Goal: Task Accomplishment & Management: Use online tool/utility

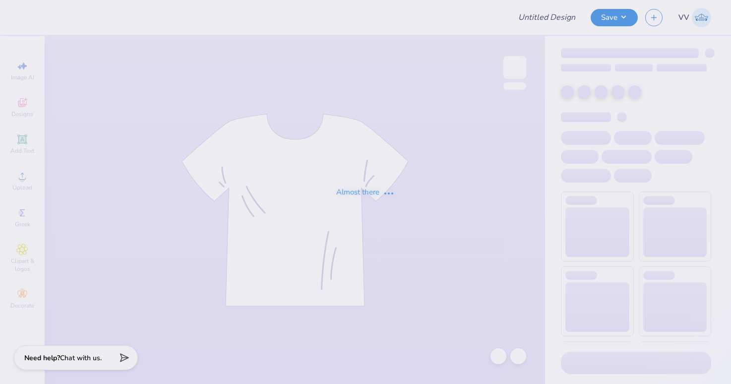
type input "Beta Theta Pi Gym Shirt"
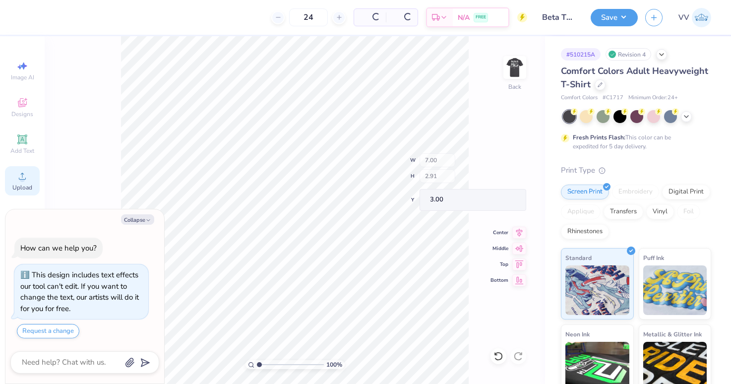
click at [26, 184] on span "Upload" at bounding box center [22, 188] width 20 height 8
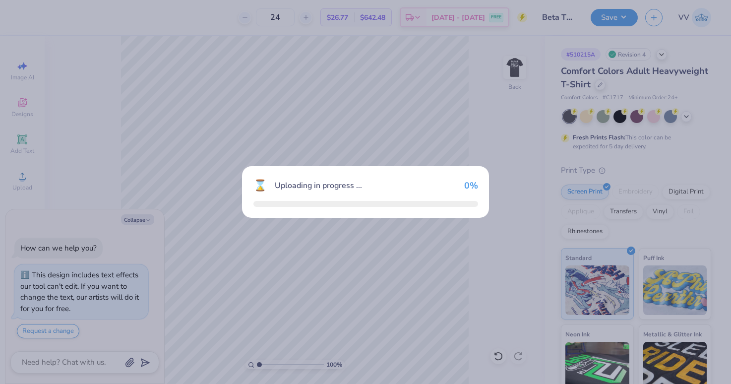
type textarea "x"
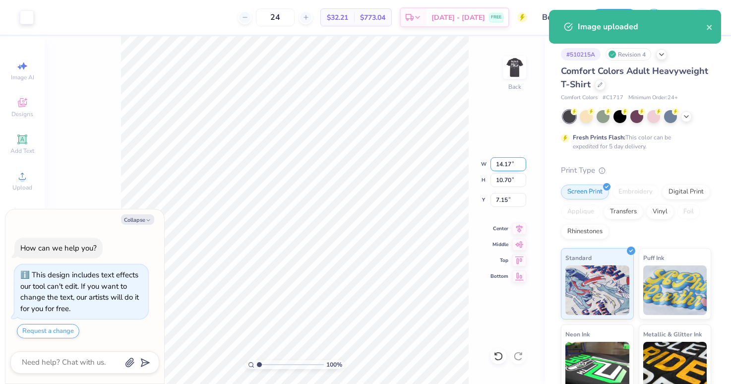
click at [504, 162] on input "14.17" at bounding box center [509, 164] width 36 height 14
type input "7"
type input "5.28"
type textarea "x"
type input "7.00"
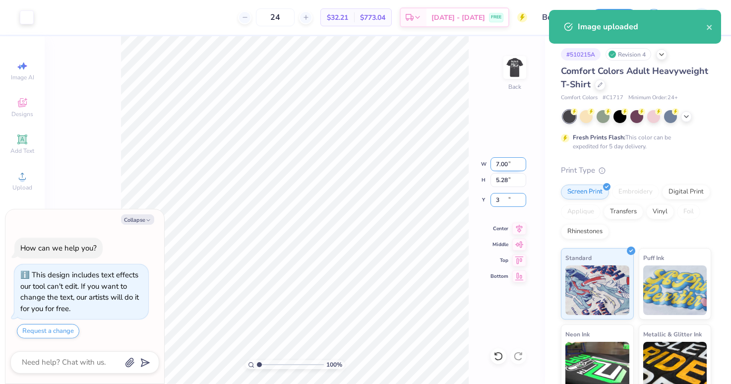
type input "3"
type textarea "x"
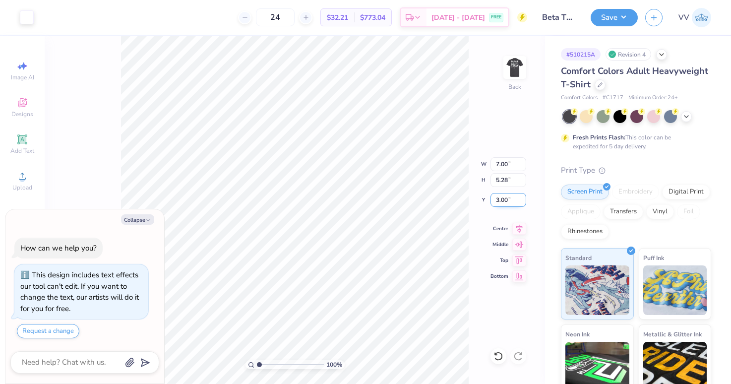
click at [513, 204] on input "3.00" at bounding box center [509, 200] width 36 height 14
type input "2.5"
type textarea "x"
type input "2.50"
click at [613, 19] on button "Save" at bounding box center [614, 15] width 47 height 17
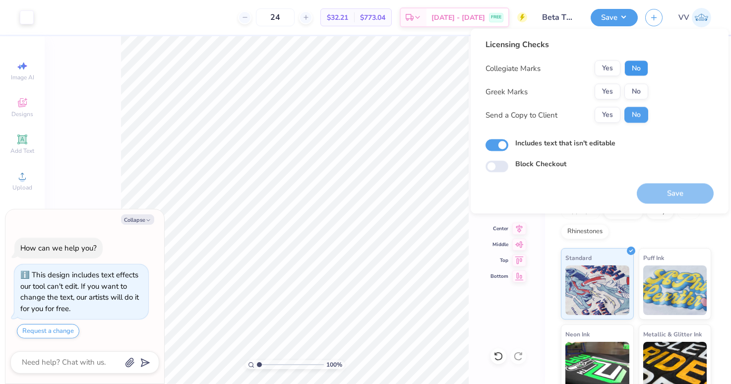
click at [637, 66] on button "No" at bounding box center [637, 69] width 24 height 16
click at [615, 90] on button "Yes" at bounding box center [608, 92] width 26 height 16
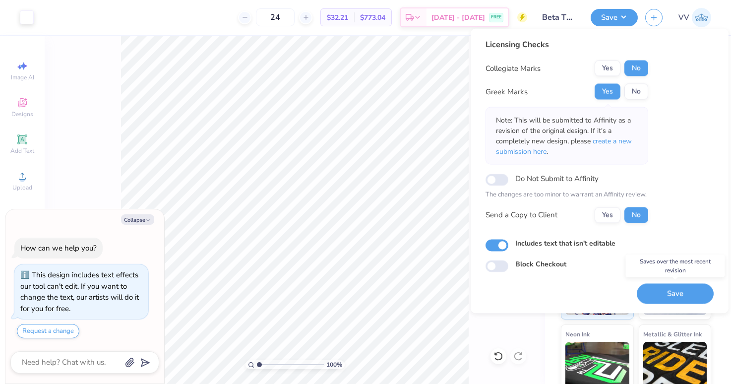
click at [662, 291] on button "Save" at bounding box center [675, 293] width 77 height 20
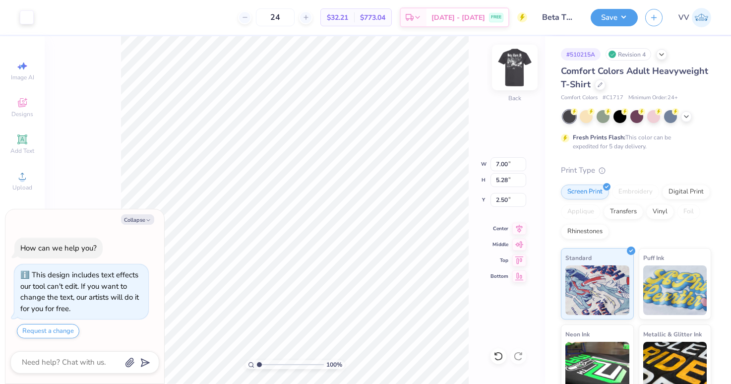
click at [507, 66] on img at bounding box center [515, 68] width 40 height 40
type textarea "x"
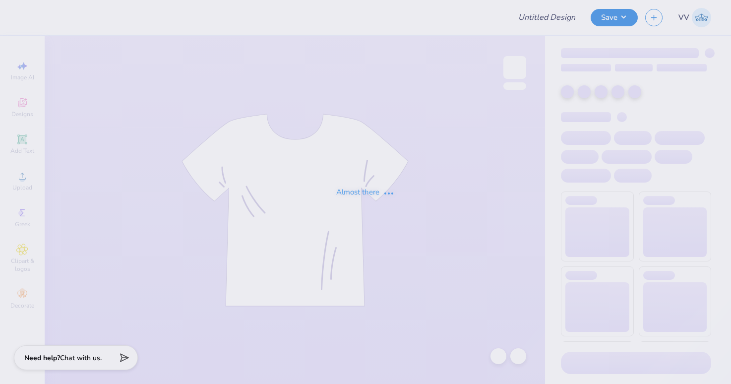
type input "philo"
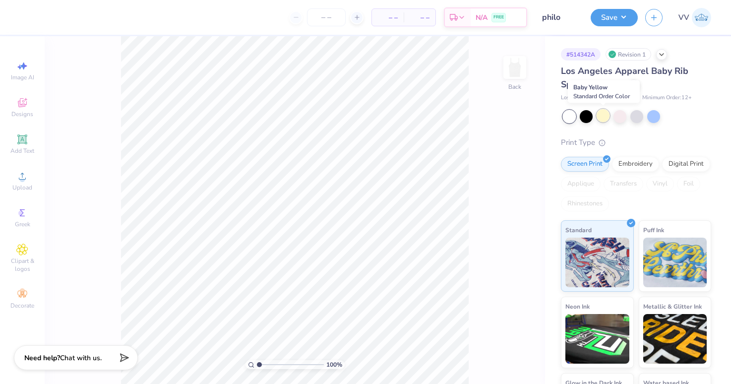
click at [602, 115] on div at bounding box center [603, 115] width 13 height 13
